Goal: Find specific page/section: Find specific page/section

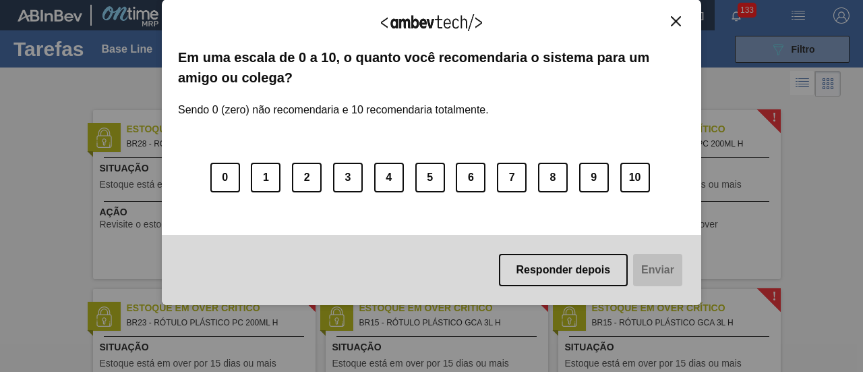
click at [679, 13] on div "Agradecemos seu feedback! Em uma escala de 0 a 10, o quanto você recomendaria o…" at bounding box center [432, 152] width 540 height 306
click at [676, 20] on img "Close" at bounding box center [676, 21] width 10 height 10
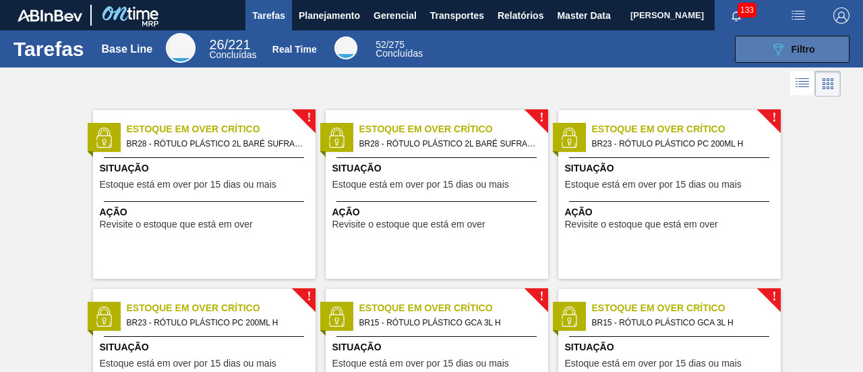
click at [773, 45] on icon "089F7B8B-B2A5-4AFE-B5C0-19BA573D28AC" at bounding box center [778, 49] width 16 height 16
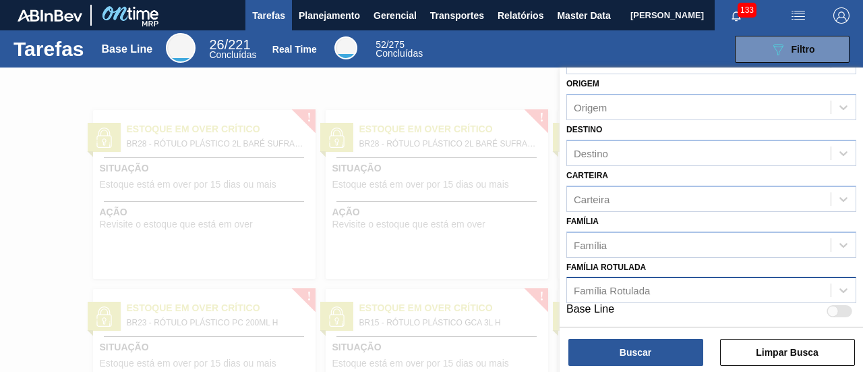
scroll to position [142, 0]
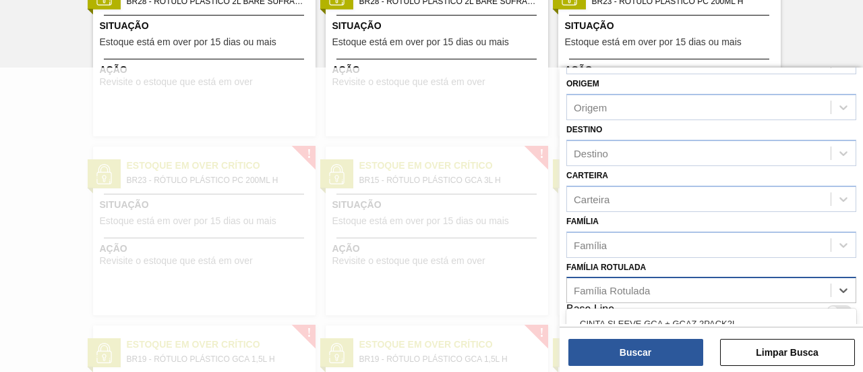
click at [687, 285] on div "Família Rotulada" at bounding box center [699, 291] width 264 height 20
paste Rotulada "30034310 ROT GUA ANT 200ML NIV25"
click at [622, 287] on Rotulada "30034310 ROT GUA ANT 200ML NIV25" at bounding box center [666, 290] width 184 height 11
type Rotulada "ROT GUA ANT 200ML NIV25"
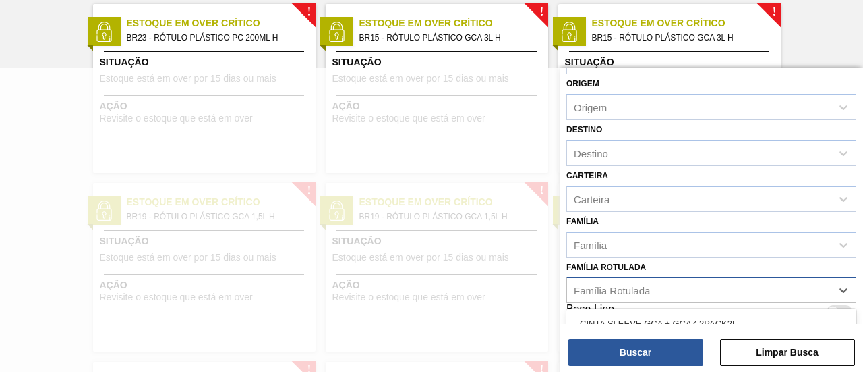
click at [631, 285] on div "Família Rotulada" at bounding box center [612, 290] width 76 height 11
paste Rotulada "PELICULA DE PLASTICO 28X0,031MM H"
type Rotulada "PELICULA DE PLASTICO 28X0,031MM H"
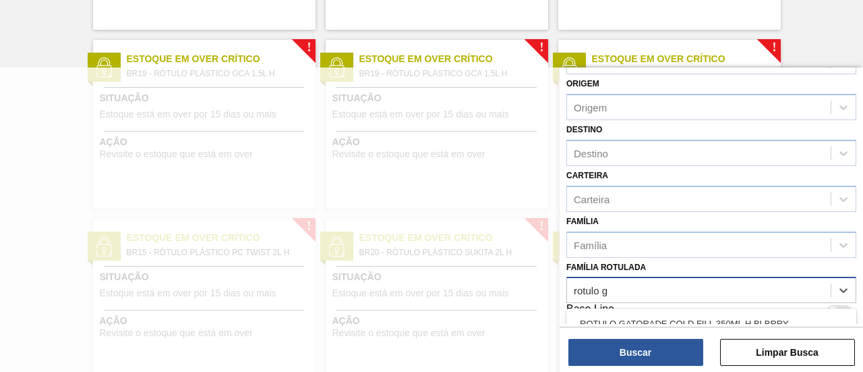
scroll to position [132, 0]
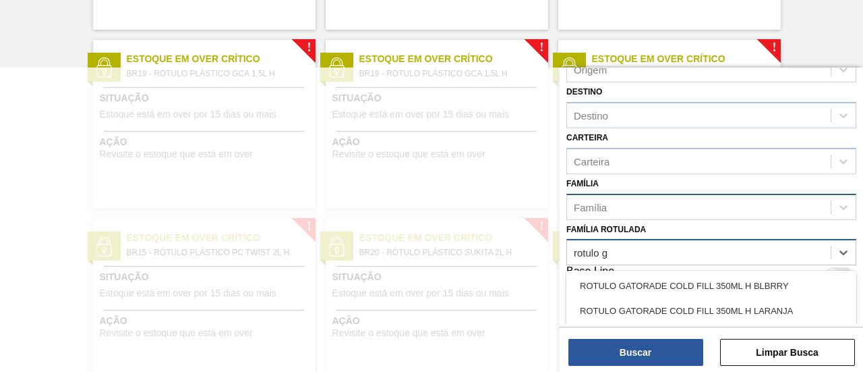
type Rotulada "rotulo g"
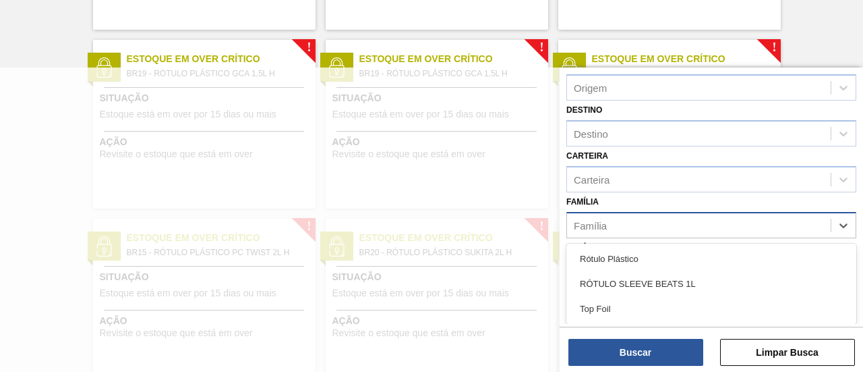
scroll to position [111, 0]
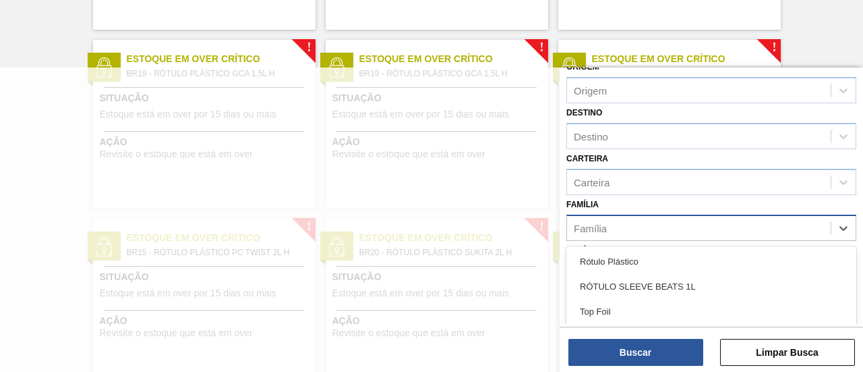
click at [749, 205] on div "Família option Rótulo Plástico focused, 1 of 3. 3 results available. Use Up and…" at bounding box center [712, 218] width 290 height 46
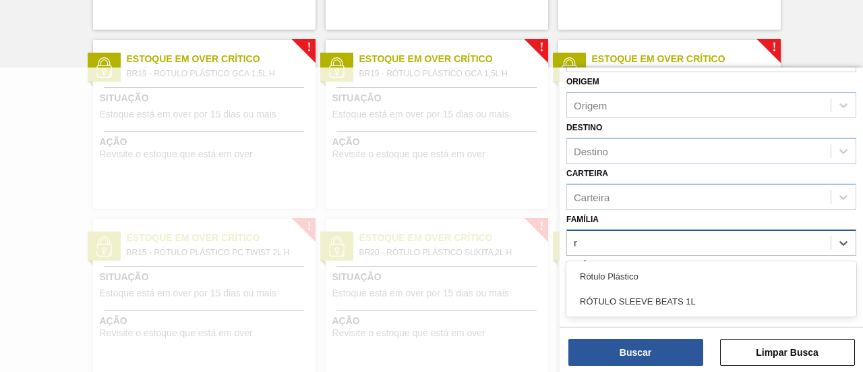
scroll to position [94, 0]
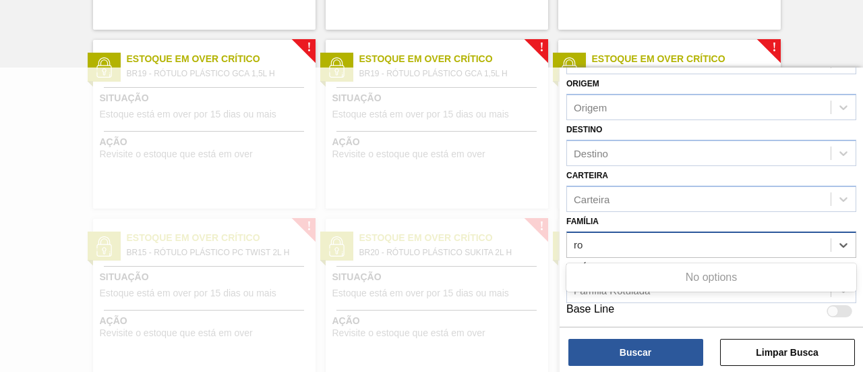
type input "r"
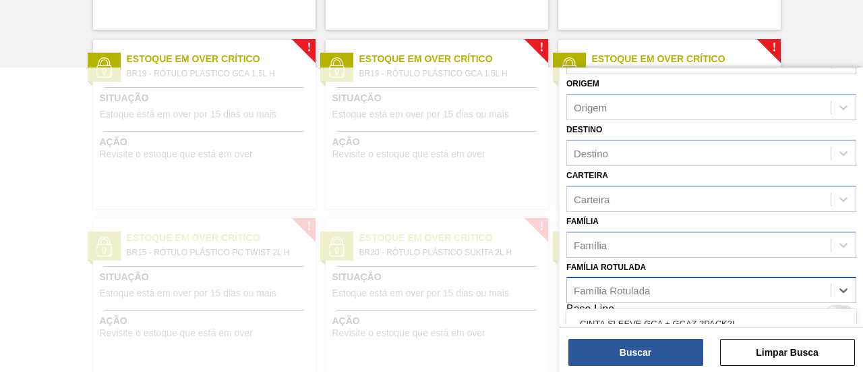
scroll to position [570, 0]
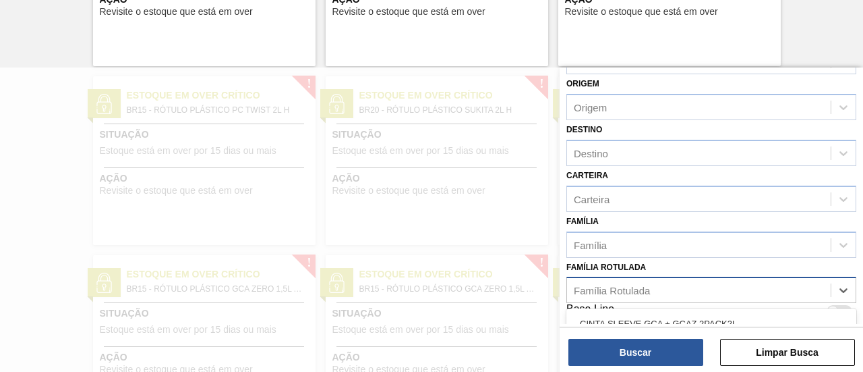
click at [634, 288] on div "Família Rotulada" at bounding box center [612, 290] width 76 height 11
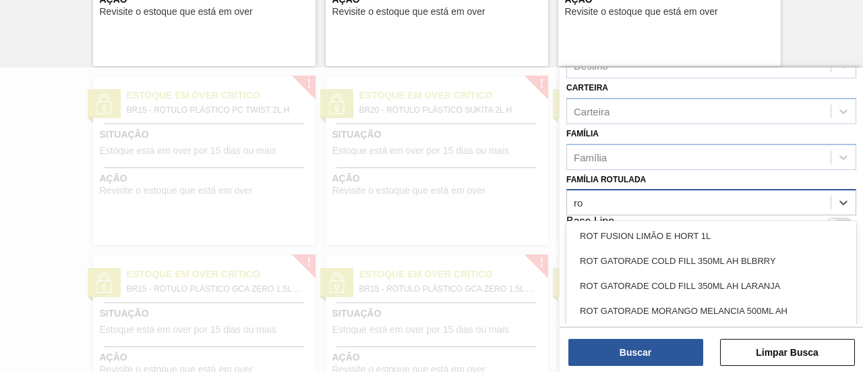
type Rotulada "r"
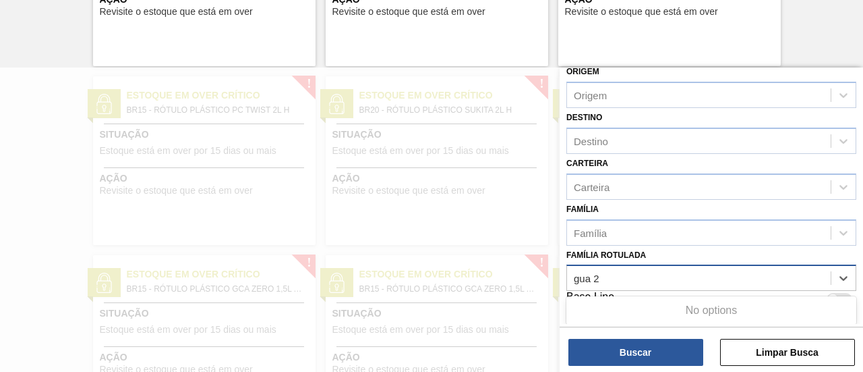
scroll to position [105, 0]
type Rotulada "gua 200"
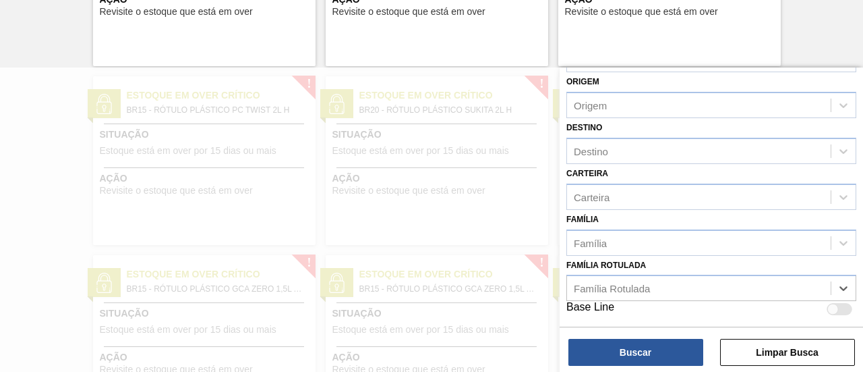
scroll to position [94, 0]
